Goal: Book appointment/travel/reservation

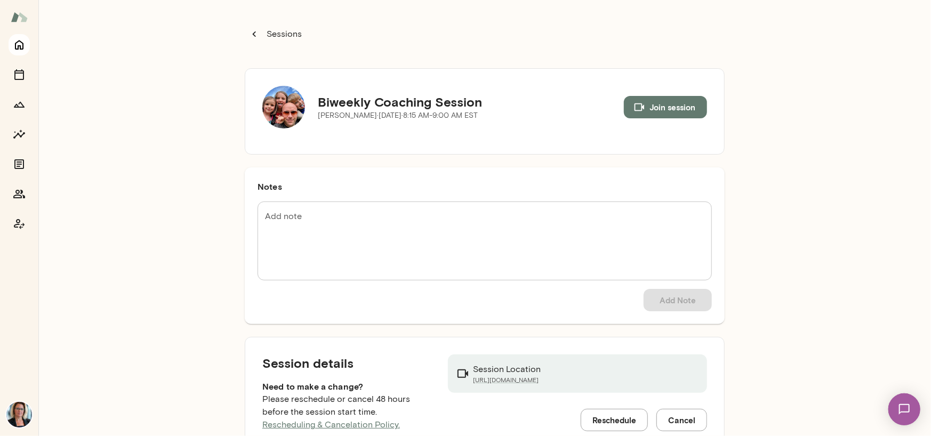
click at [14, 41] on icon "Home" at bounding box center [19, 44] width 13 height 13
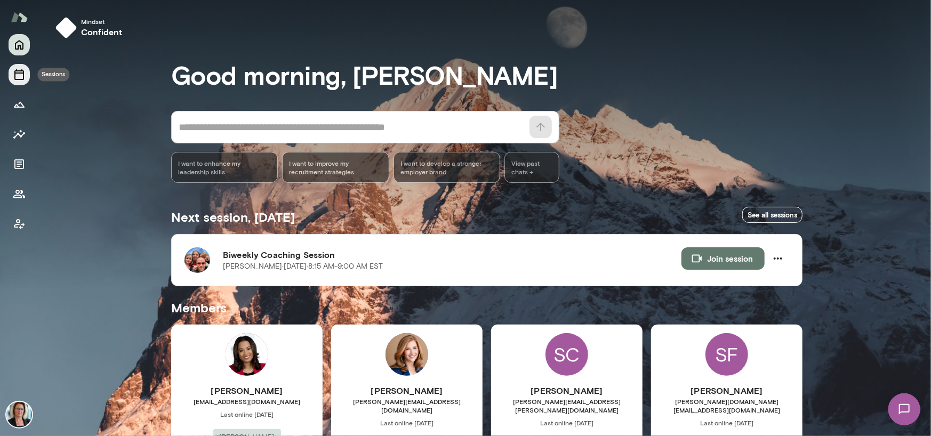
click at [23, 78] on icon "Sessions" at bounding box center [19, 74] width 10 height 11
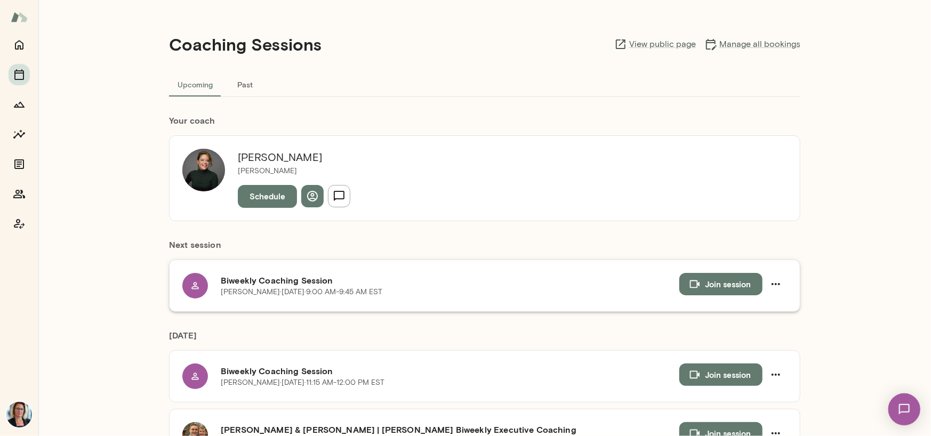
click at [713, 281] on button "Join session" at bounding box center [720, 284] width 83 height 22
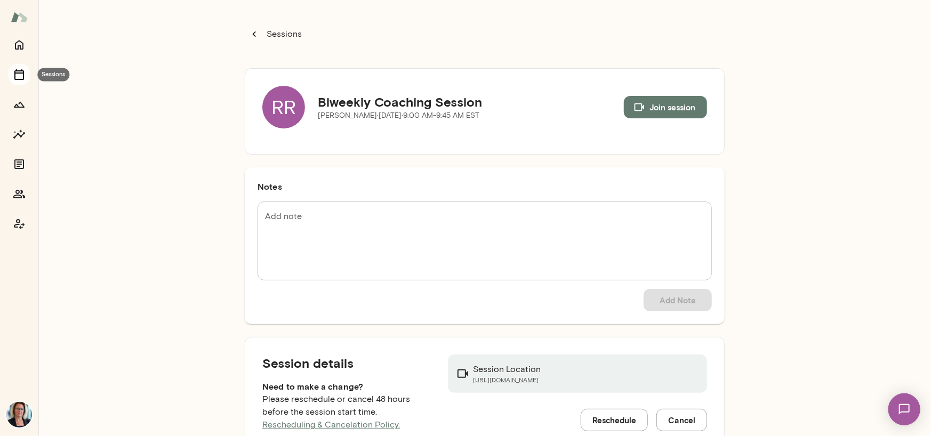
click at [15, 76] on icon "Sessions" at bounding box center [19, 74] width 13 height 13
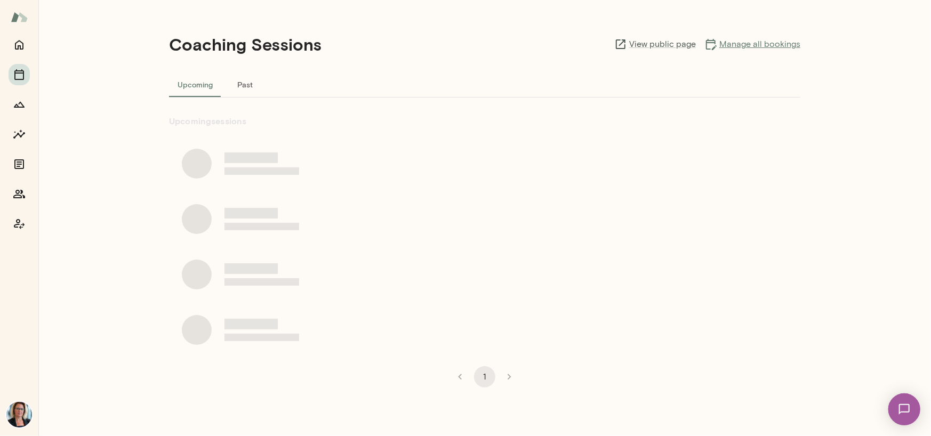
click at [759, 41] on link "Manage all bookings" at bounding box center [752, 44] width 96 height 13
